Goal: Information Seeking & Learning: Learn about a topic

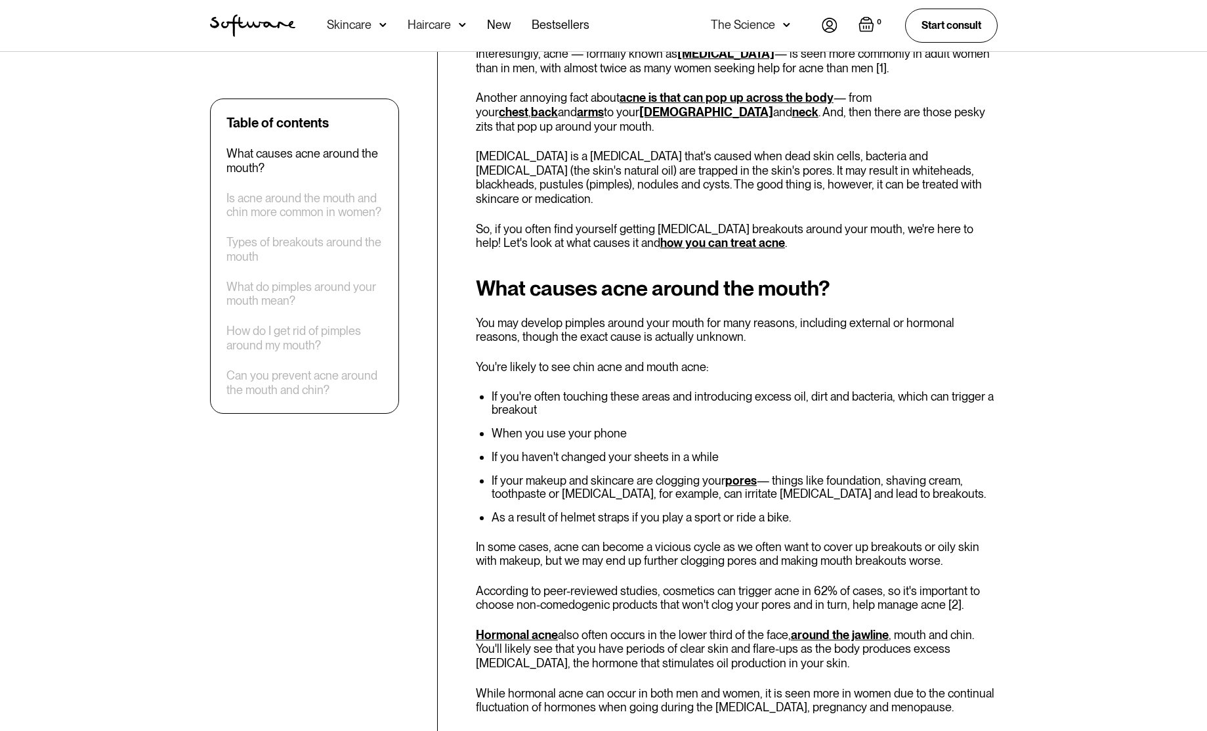
scroll to position [507, 0]
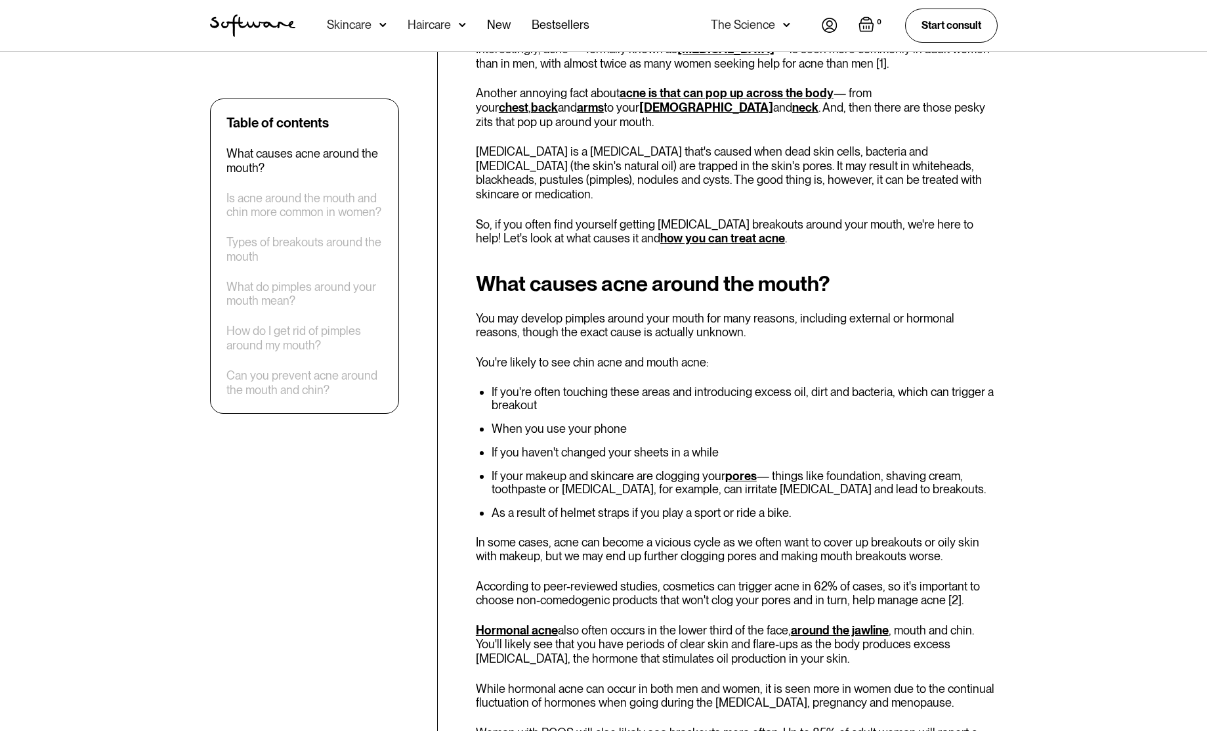
click at [522, 623] on link "Hormonal acne" at bounding box center [517, 630] width 82 height 14
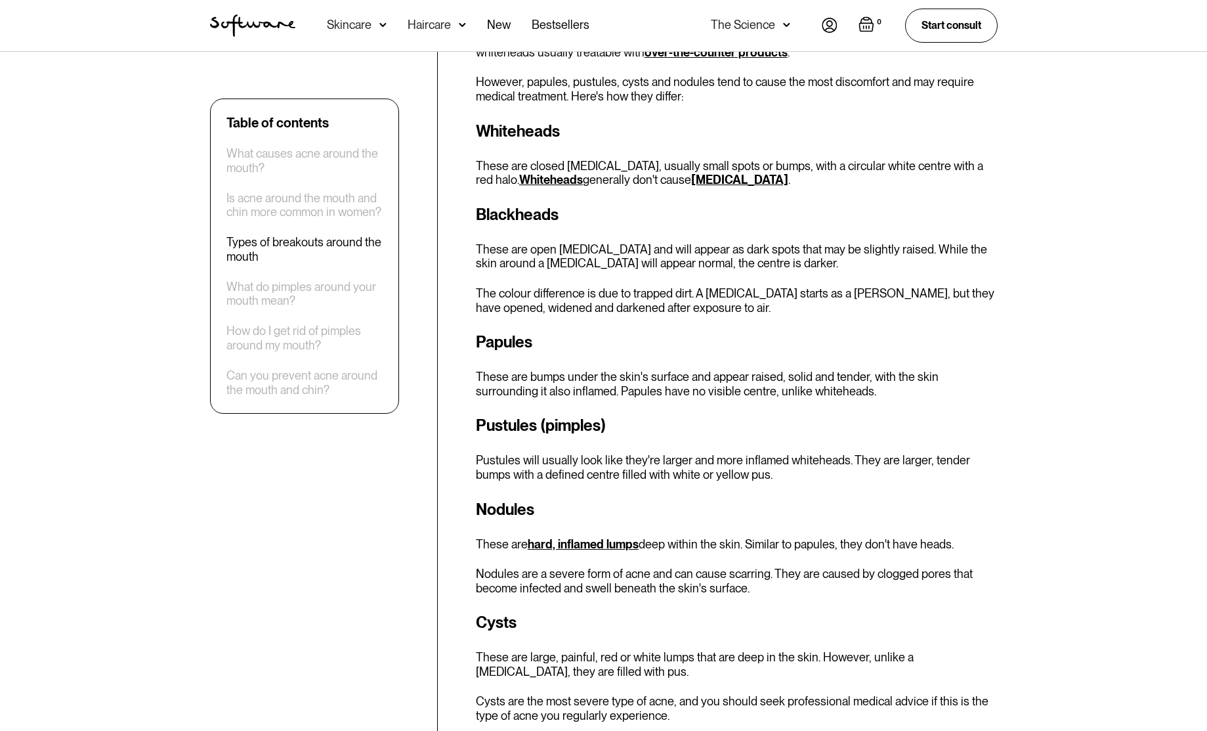
scroll to position [1514, 0]
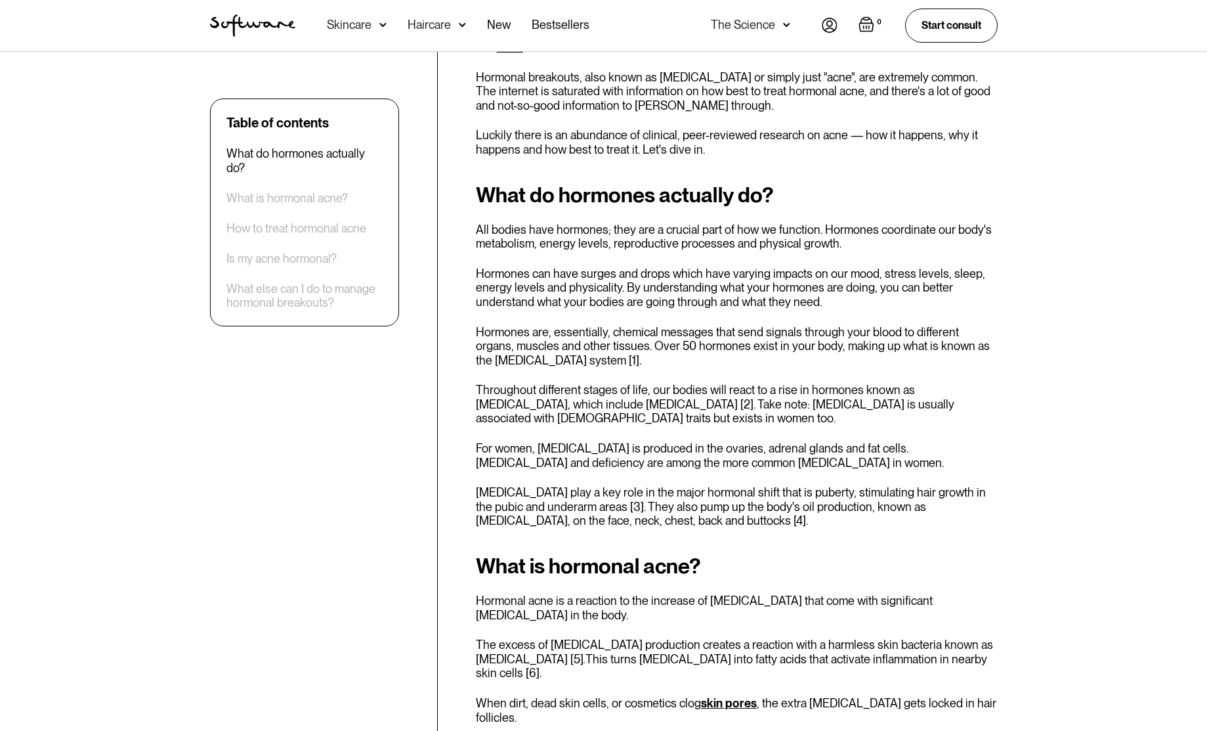
scroll to position [575, 0]
